Goal: Task Accomplishment & Management: Complete application form

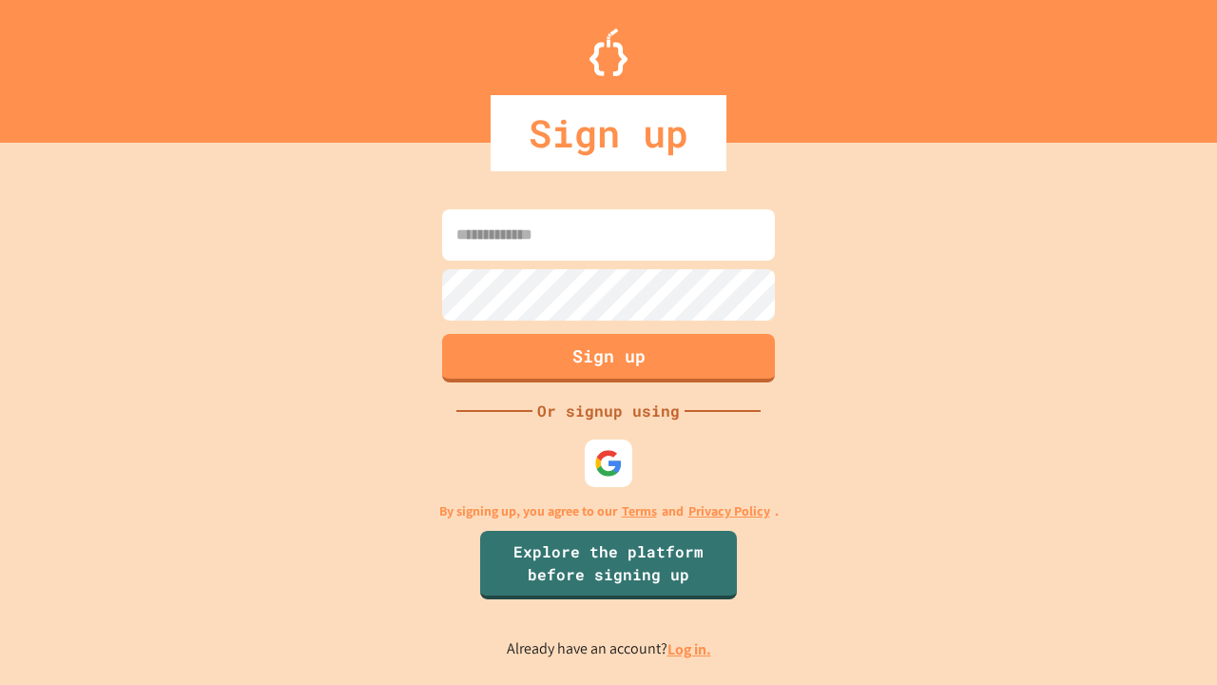
click at [690, 649] on link "Log in." at bounding box center [690, 649] width 44 height 20
